Goal: Task Accomplishment & Management: Use online tool/utility

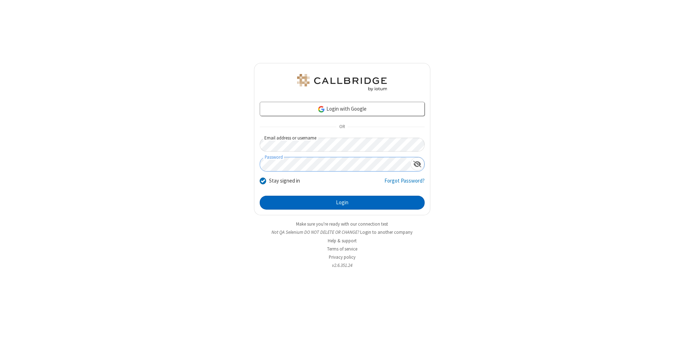
click at [342, 203] on button "Login" at bounding box center [342, 203] width 165 height 14
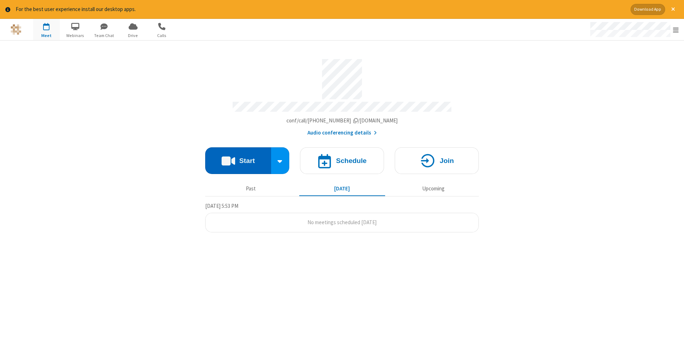
click at [238, 158] on button "Start" at bounding box center [238, 160] width 66 height 27
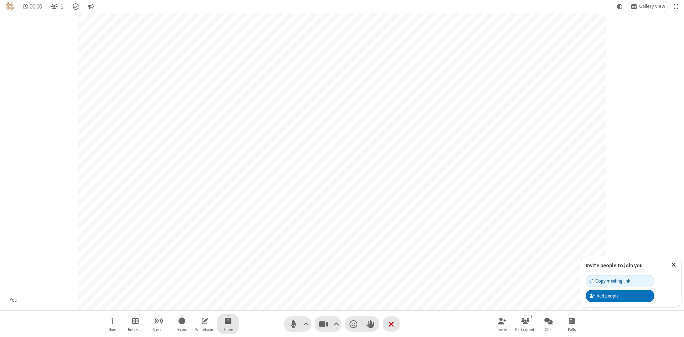
click at [227, 321] on span "Start sharing" at bounding box center [228, 320] width 7 height 9
click at [227, 277] on span "Share additional camera" at bounding box center [232, 279] width 53 height 6
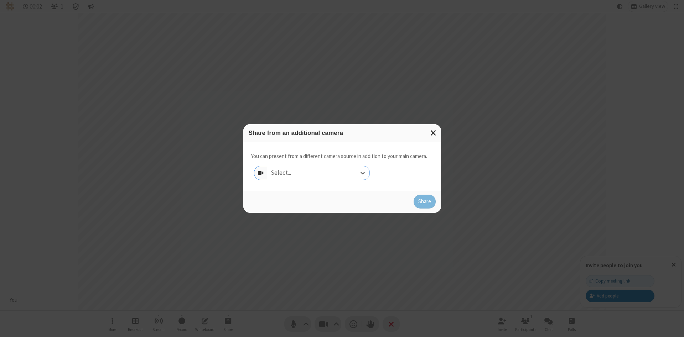
click at [318, 173] on div "Select..." at bounding box center [318, 173] width 102 height 14
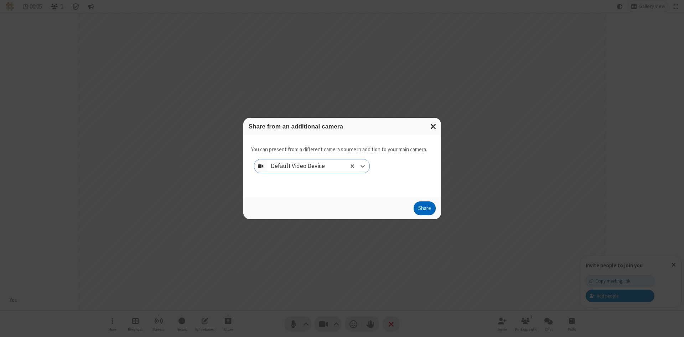
click at [424, 210] on button "Share" at bounding box center [424, 209] width 22 height 14
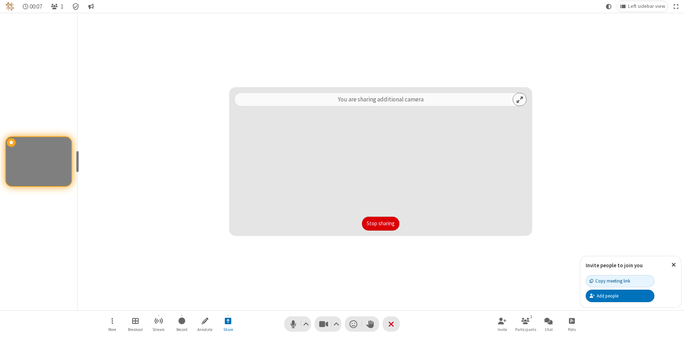
click at [380, 224] on button "Stop sharing" at bounding box center [380, 224] width 37 height 14
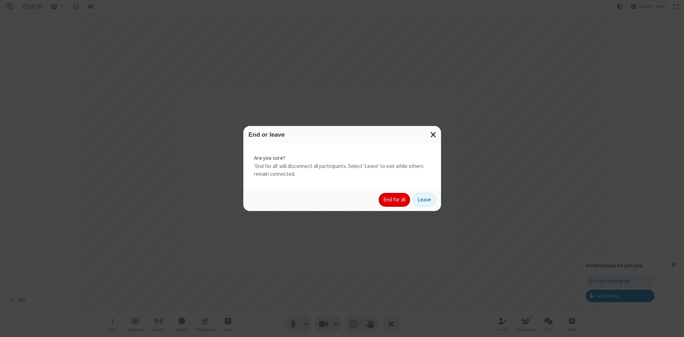
click at [394, 200] on button "End for all" at bounding box center [393, 200] width 31 height 14
